Goal: Browse casually: Explore the website without a specific task or goal

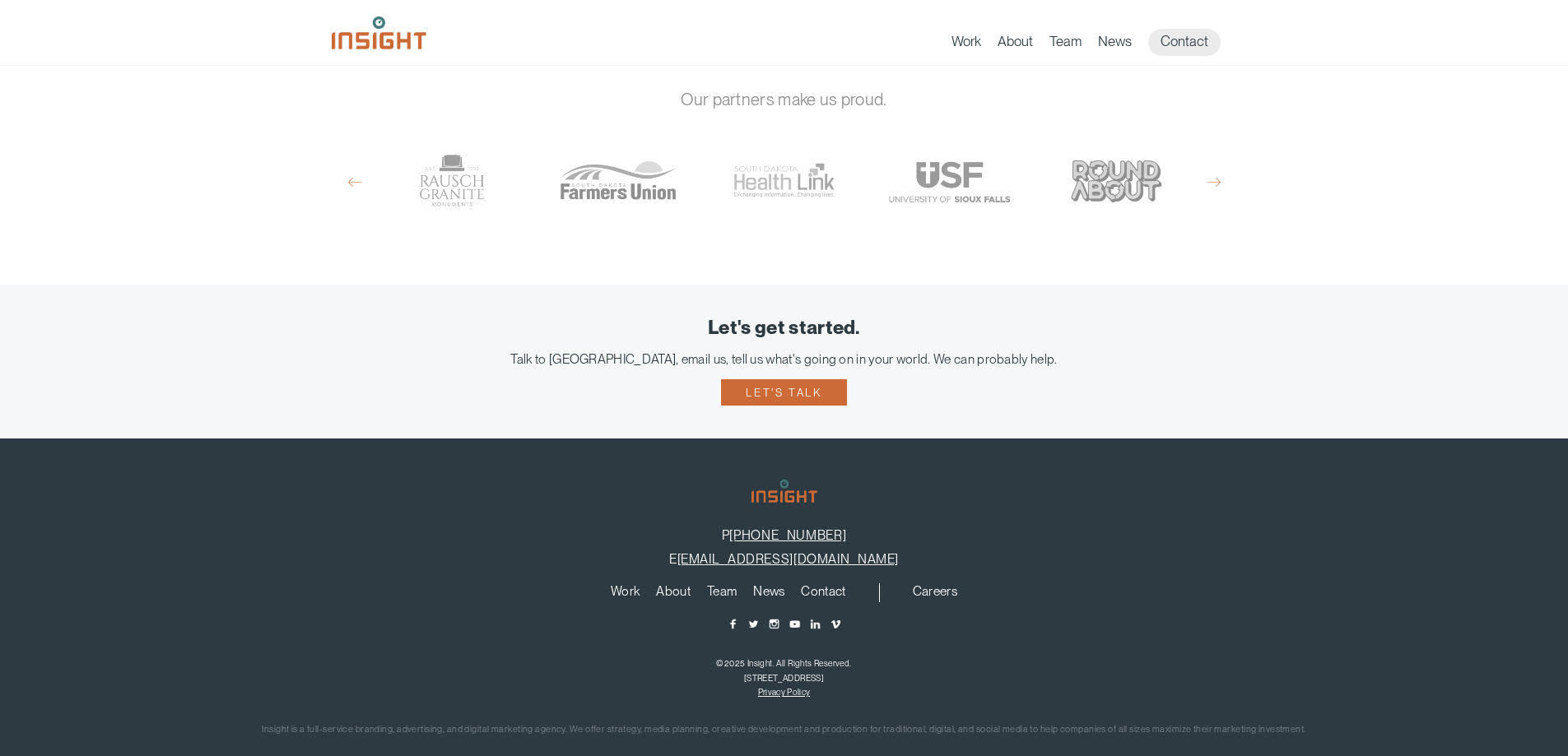
click at [790, 755] on footer "P 605-275-0011 E info@insightmarketingdesign.com Work About Branding Creative S…" at bounding box center [784, 609] width 1568 height 341
click at [789, 755] on footer "P 605-275-0011 E info@insightmarketingdesign.com Work About Branding Creative S…" at bounding box center [784, 609] width 1568 height 341
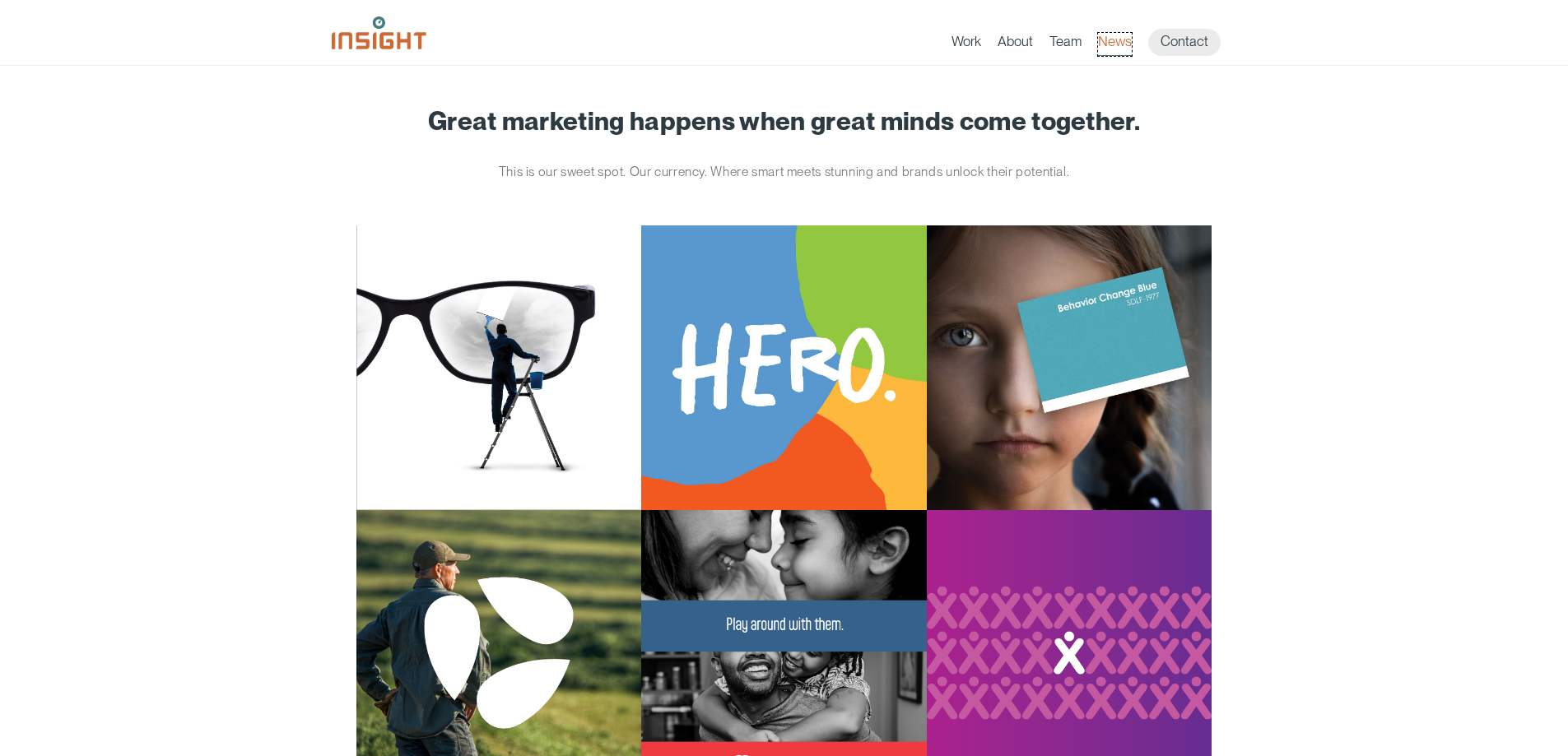
click at [1113, 42] on link "News" at bounding box center [1115, 45] width 34 height 23
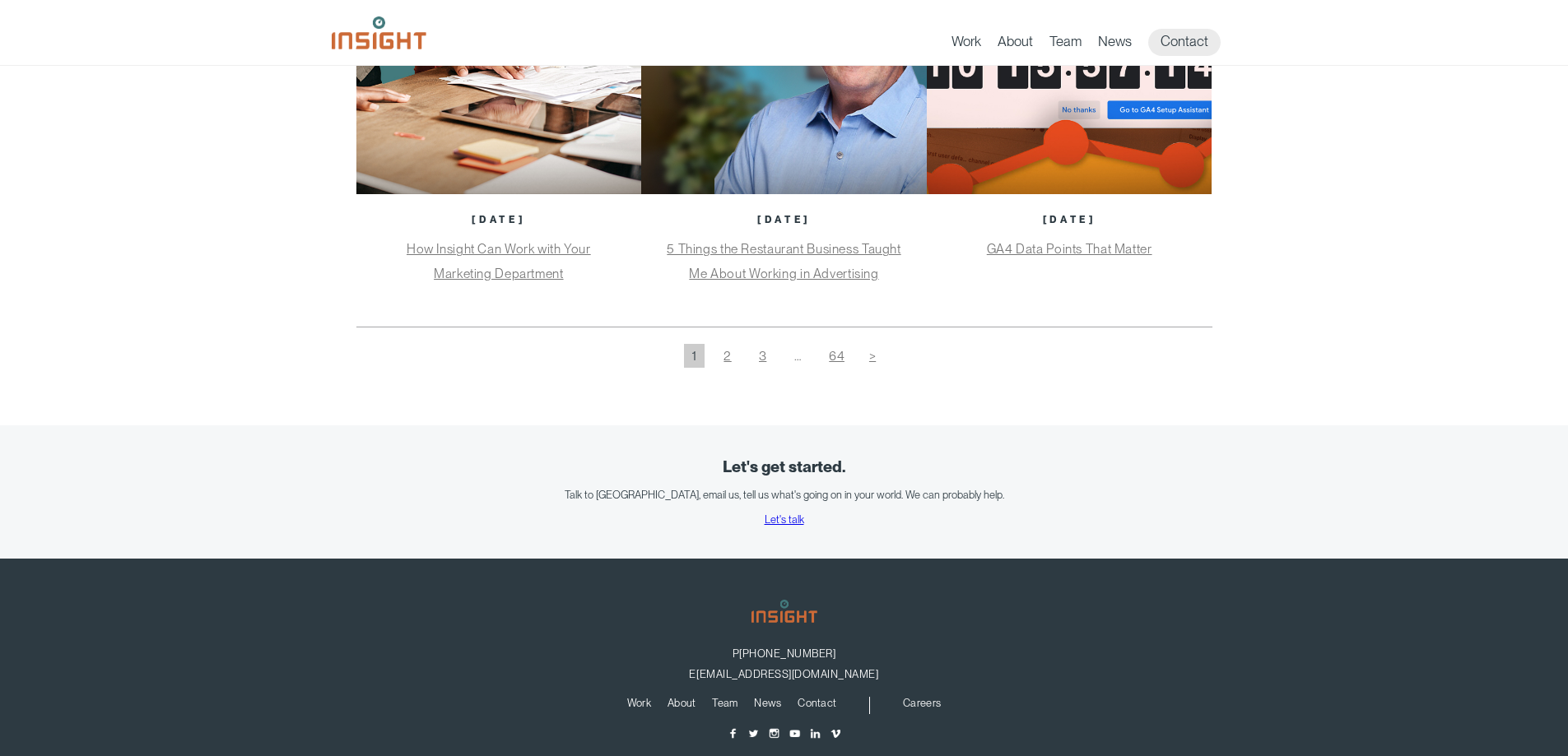
scroll to position [1278, 0]
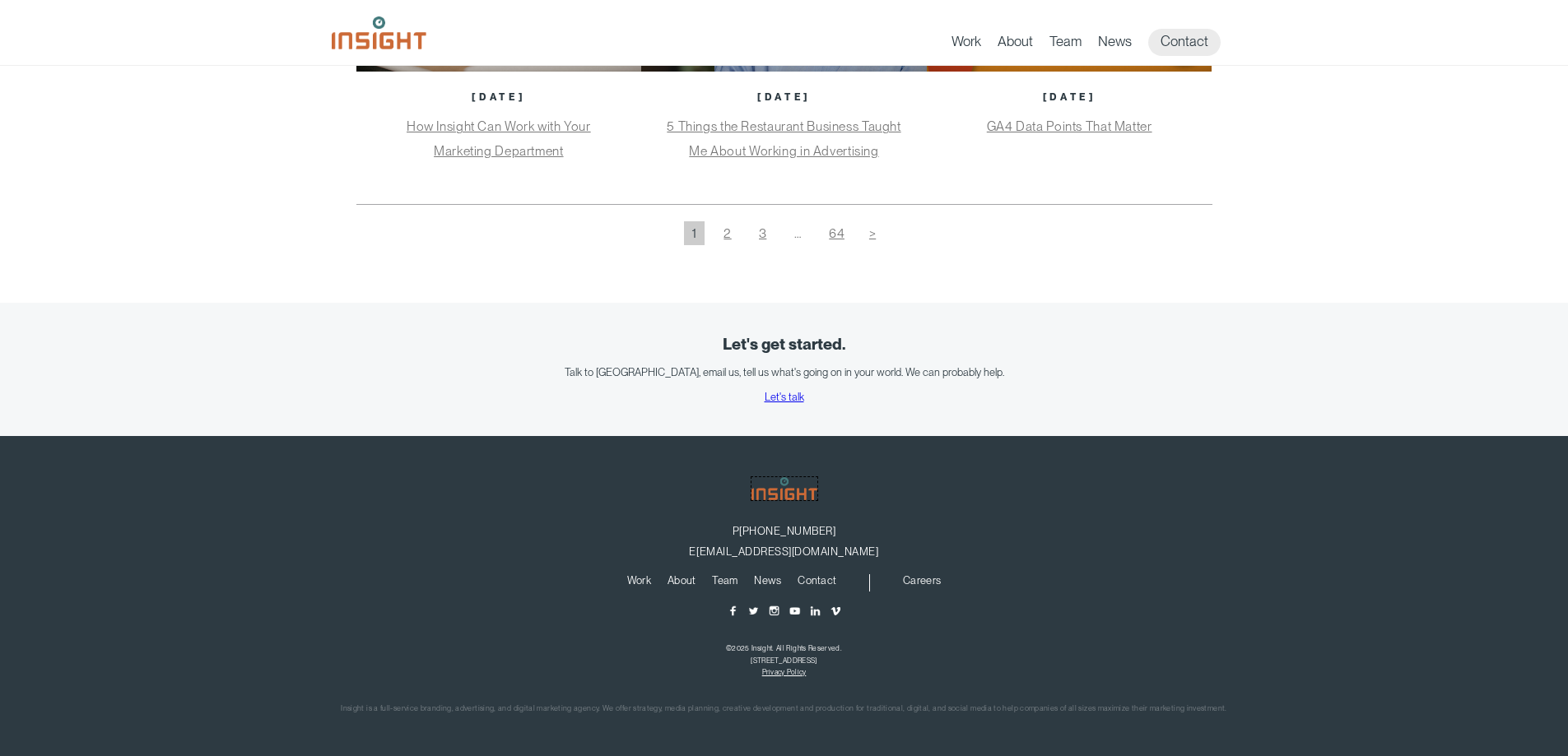
click at [781, 484] on img at bounding box center [784, 489] width 66 height 23
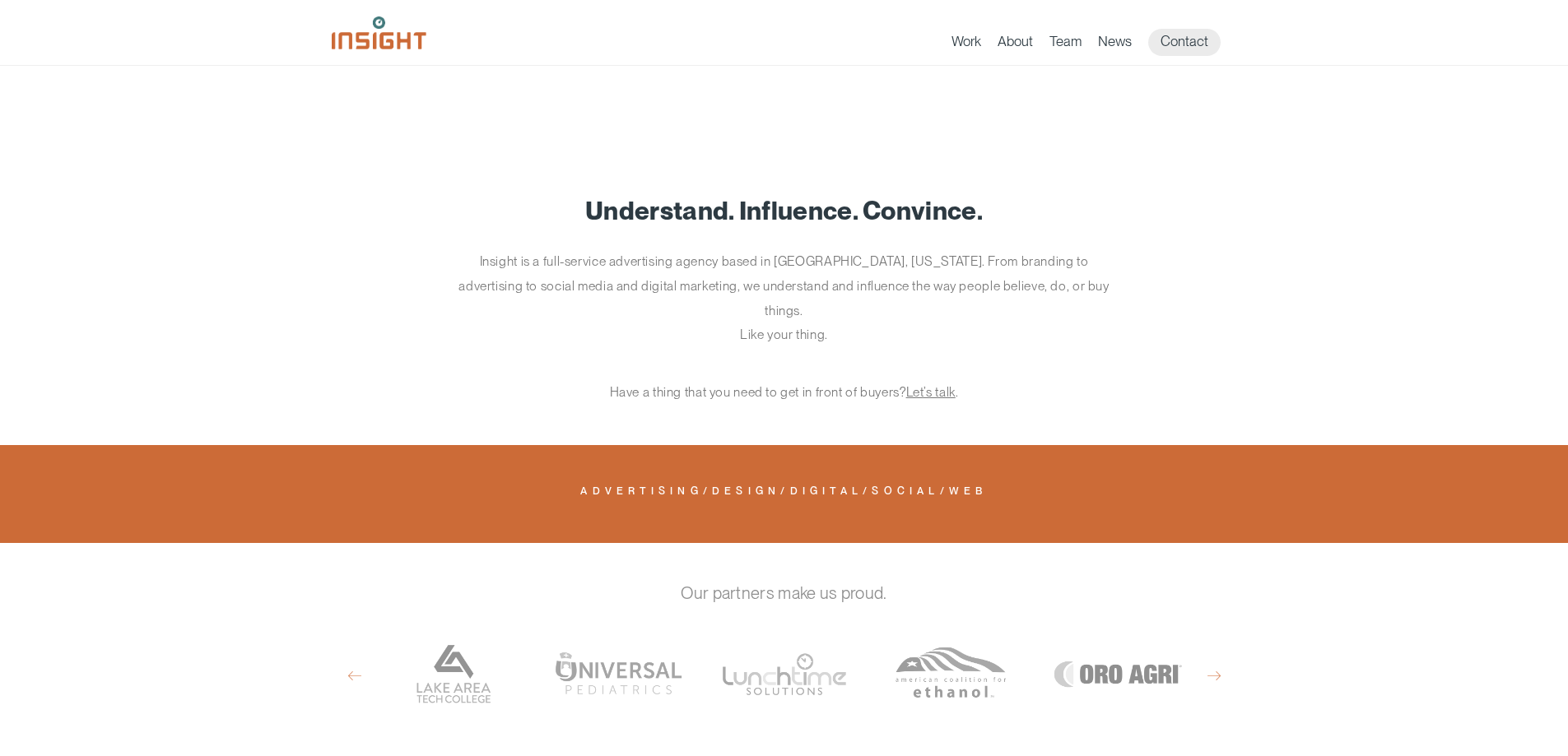
scroll to position [0, 3326]
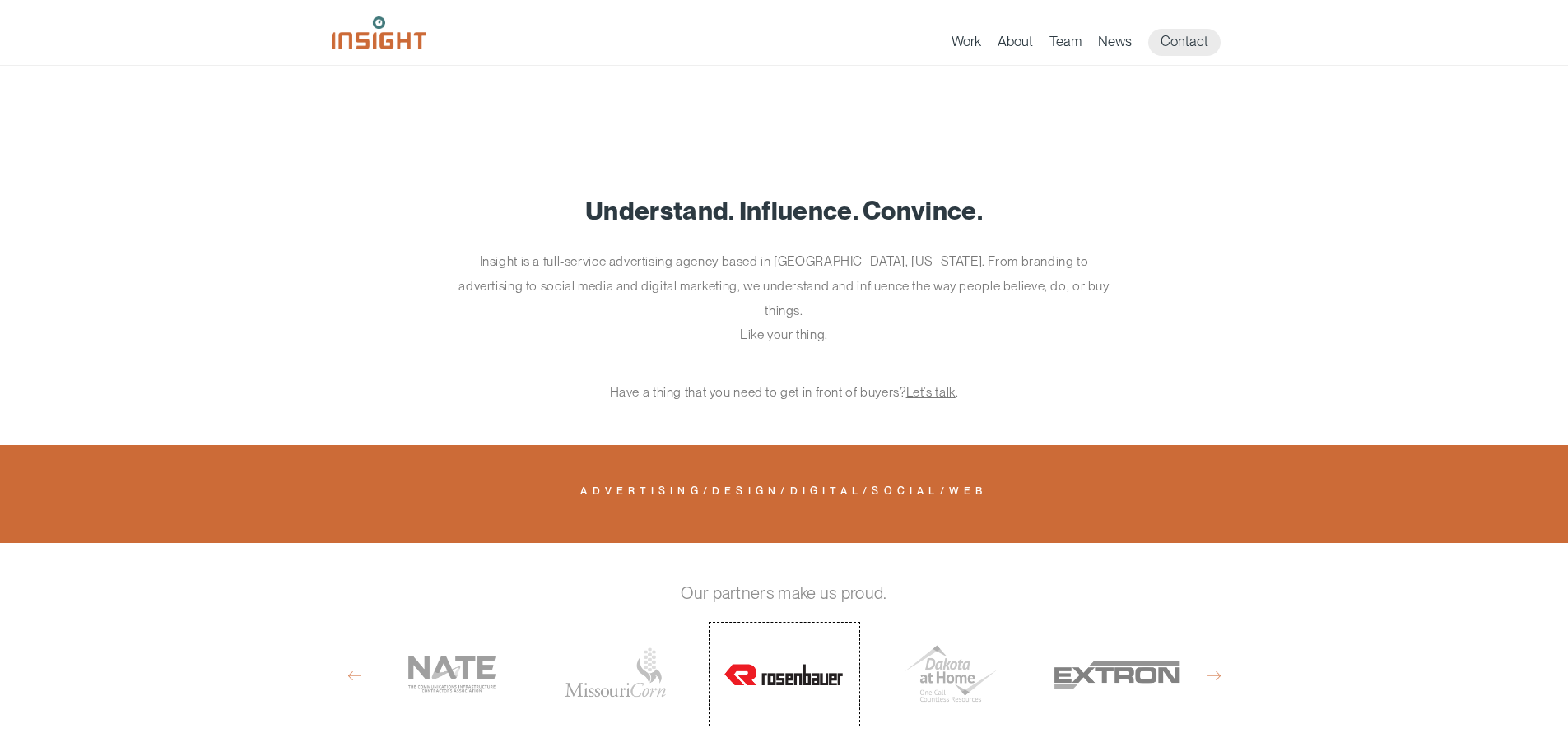
click at [768, 653] on link "Rosenbauer America" at bounding box center [784, 674] width 150 height 103
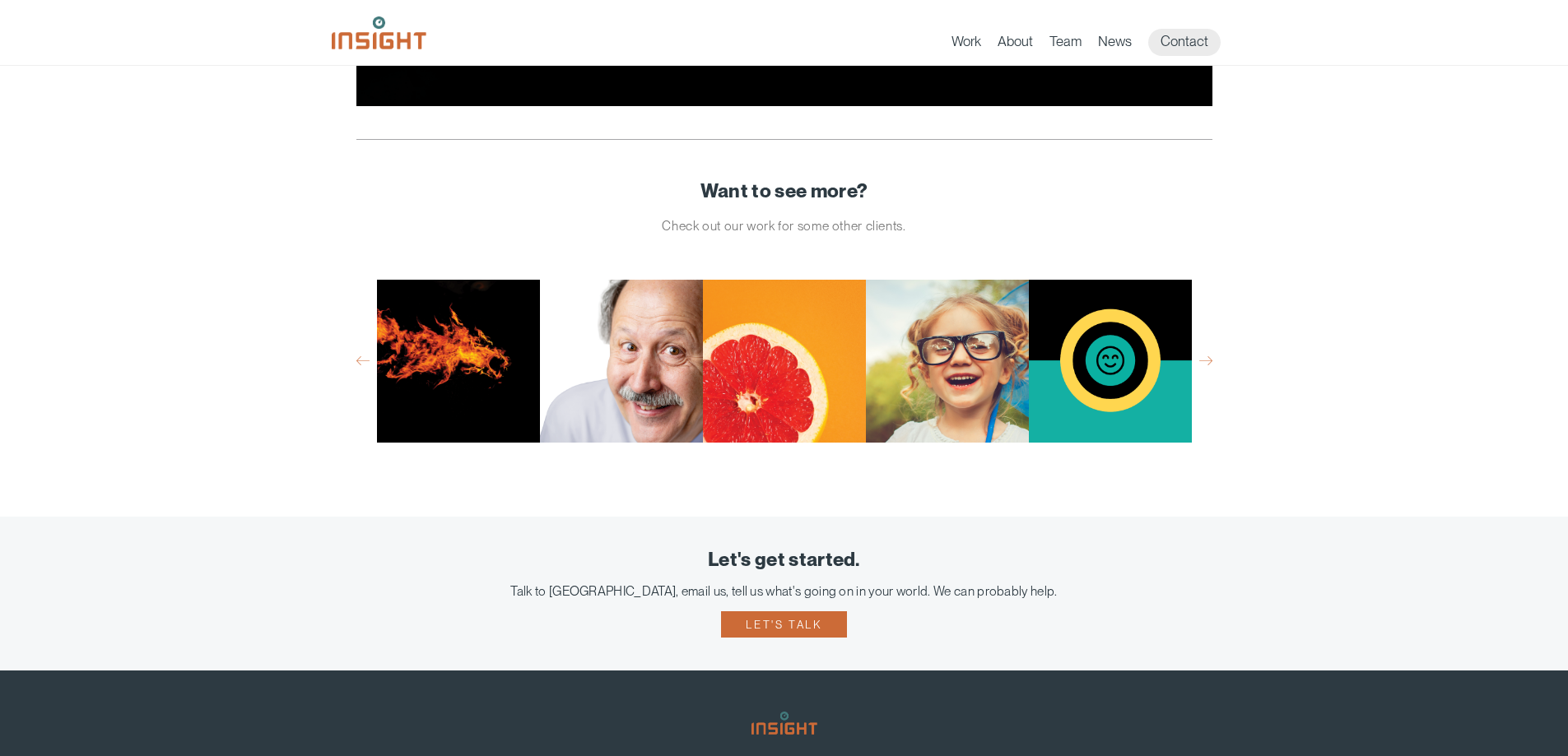
scroll to position [0, 489]
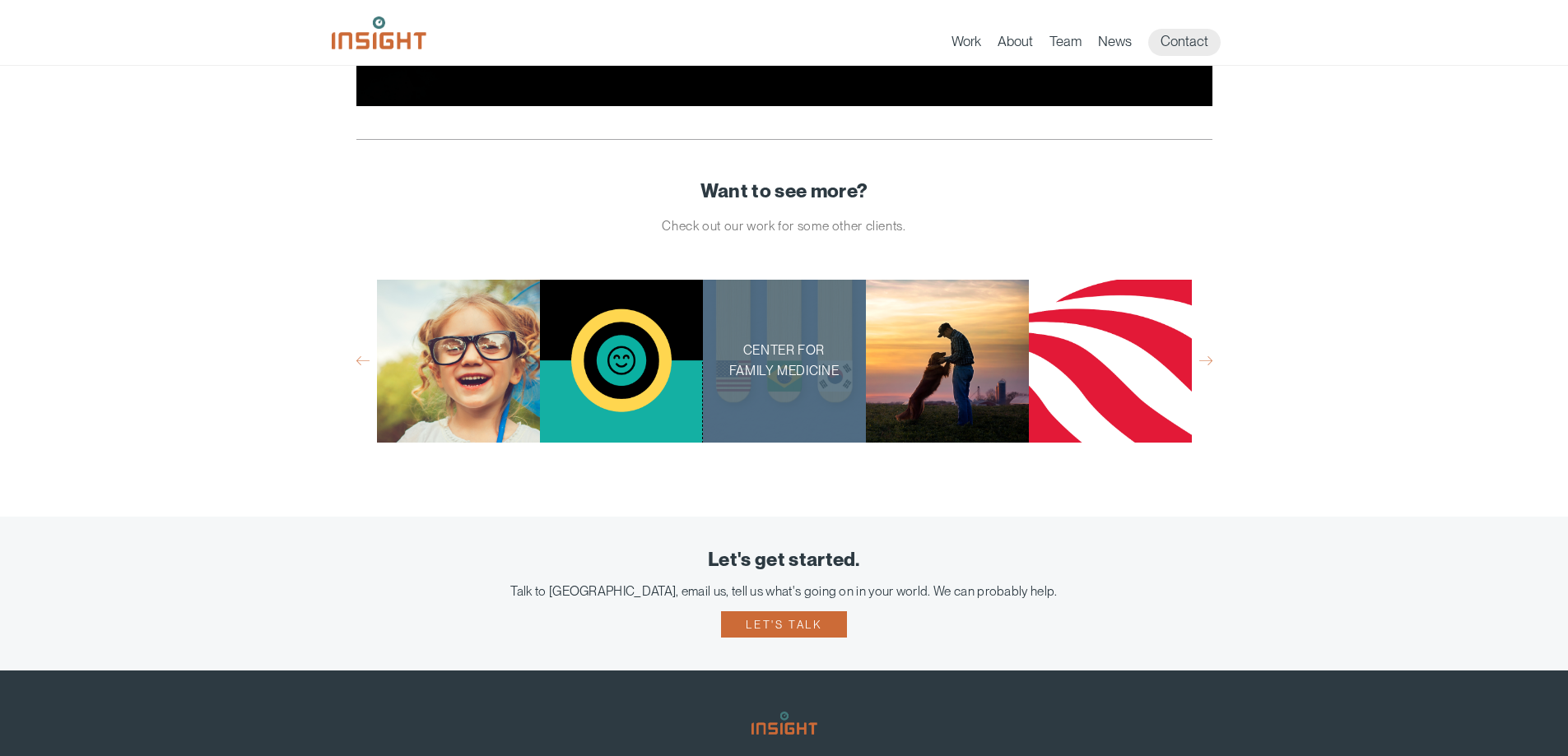
click at [802, 389] on div "Center for Family Medicine" at bounding box center [784, 361] width 163 height 163
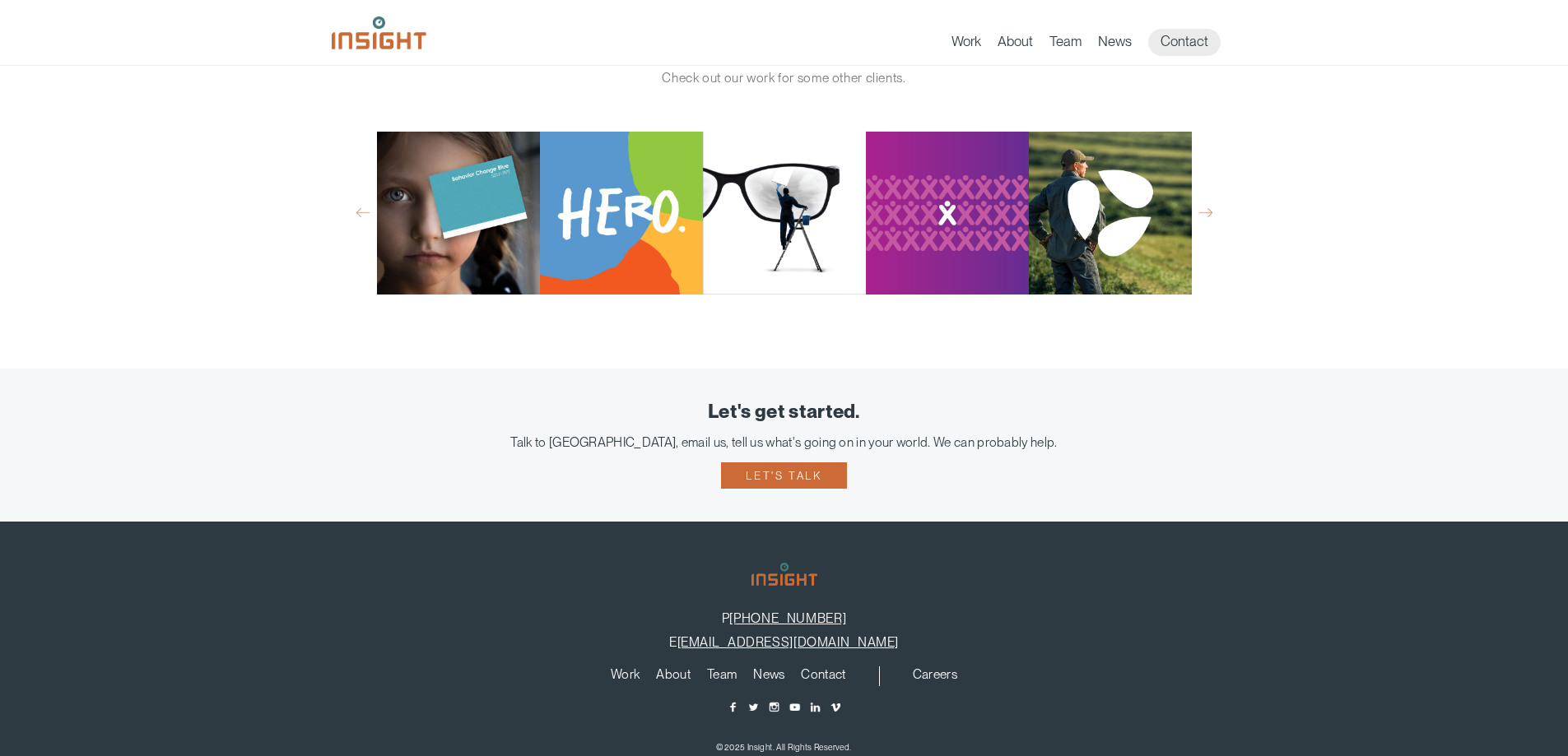
scroll to position [2331, 0]
